Goal: Task Accomplishment & Management: Manage account settings

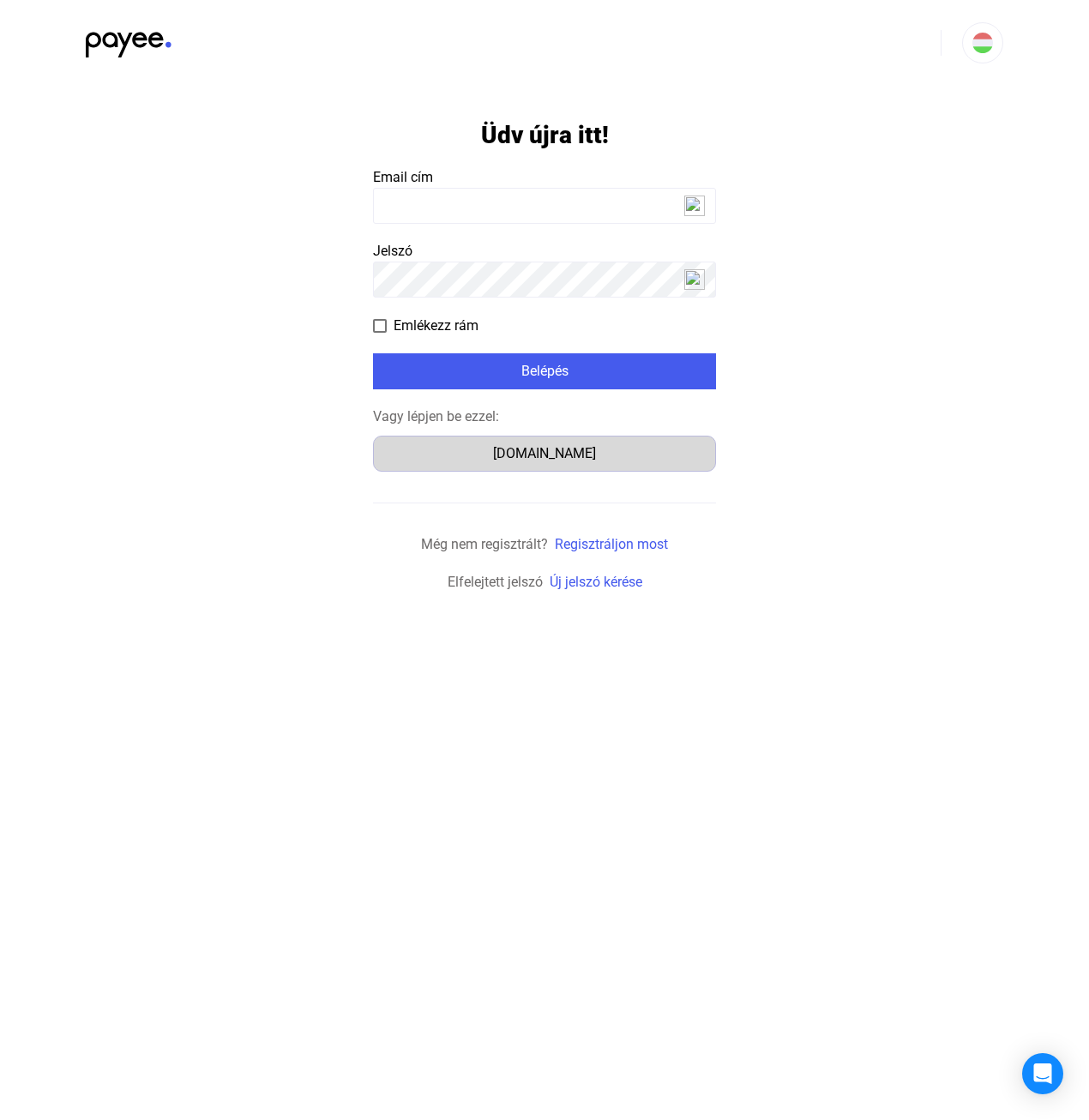
click at [539, 459] on div "[DOMAIN_NAME]" at bounding box center [544, 453] width 331 height 21
